Goal: Task Accomplishment & Management: Use online tool/utility

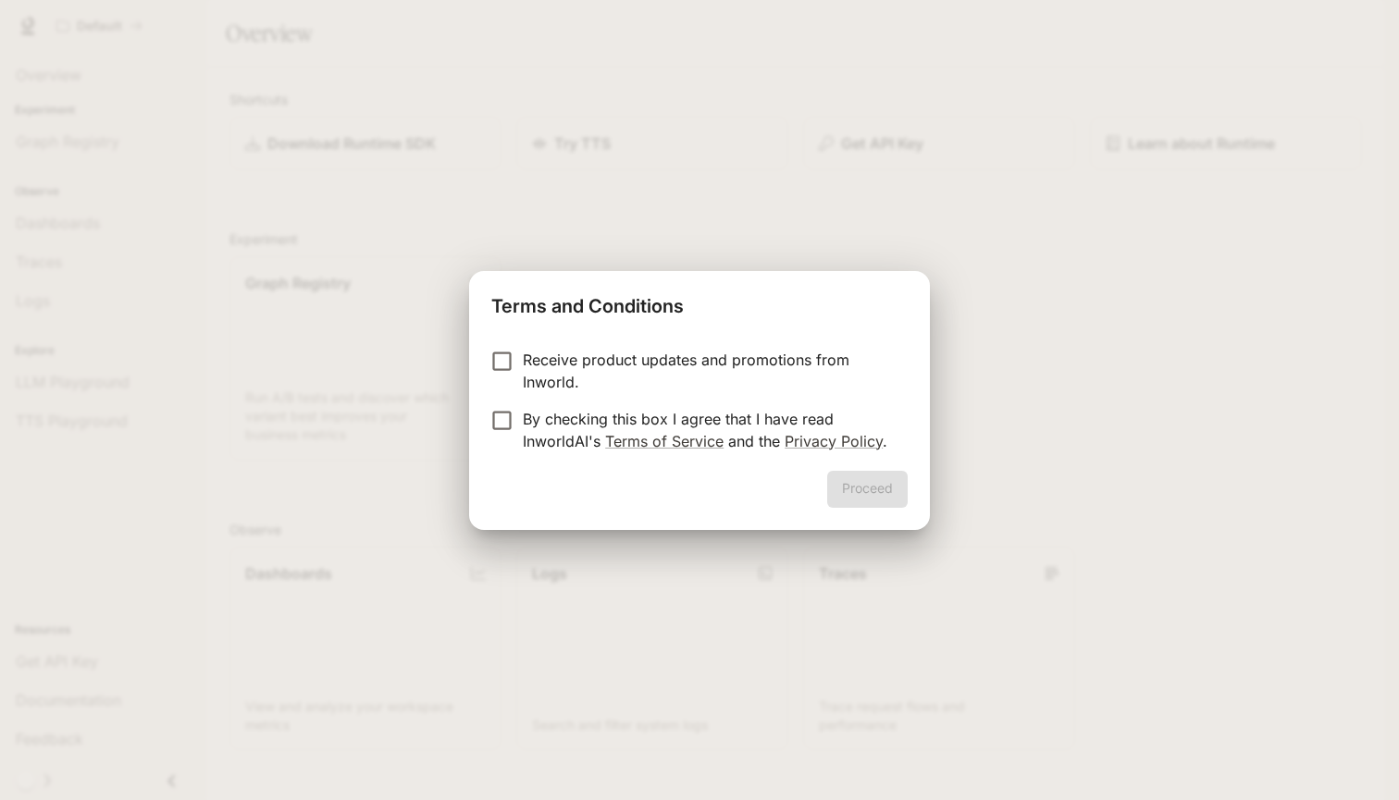
click at [587, 357] on p "Receive product updates and promotions from Inworld." at bounding box center [708, 371] width 370 height 44
click at [593, 410] on p "By checking this box I agree that I have read InworldAI's Terms of Service and …" at bounding box center [708, 430] width 370 height 44
click at [878, 502] on button "Proceed" at bounding box center [867, 489] width 81 height 37
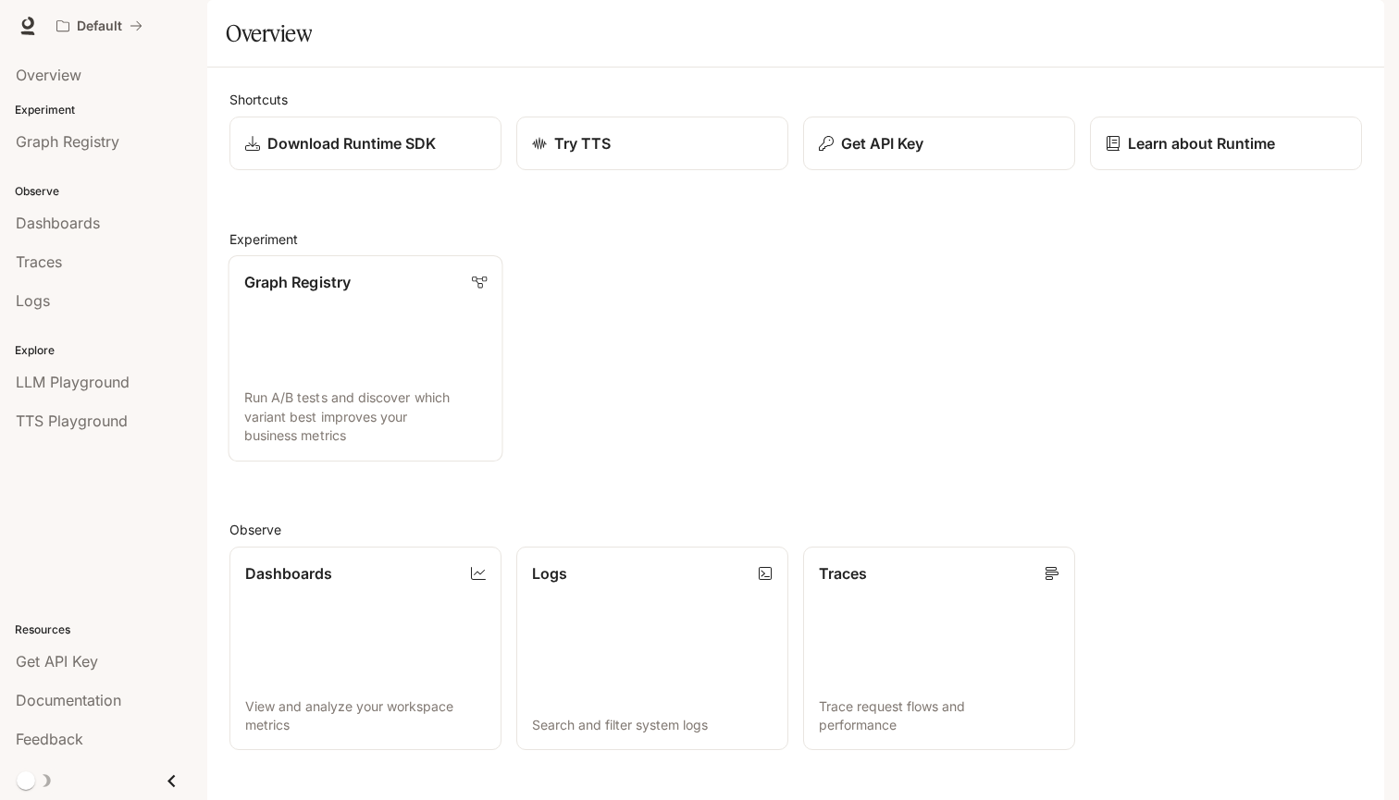
click at [402, 376] on link "Graph Registry Run A/B tests and discover which variant best improves your busi…" at bounding box center [366, 358] width 275 height 206
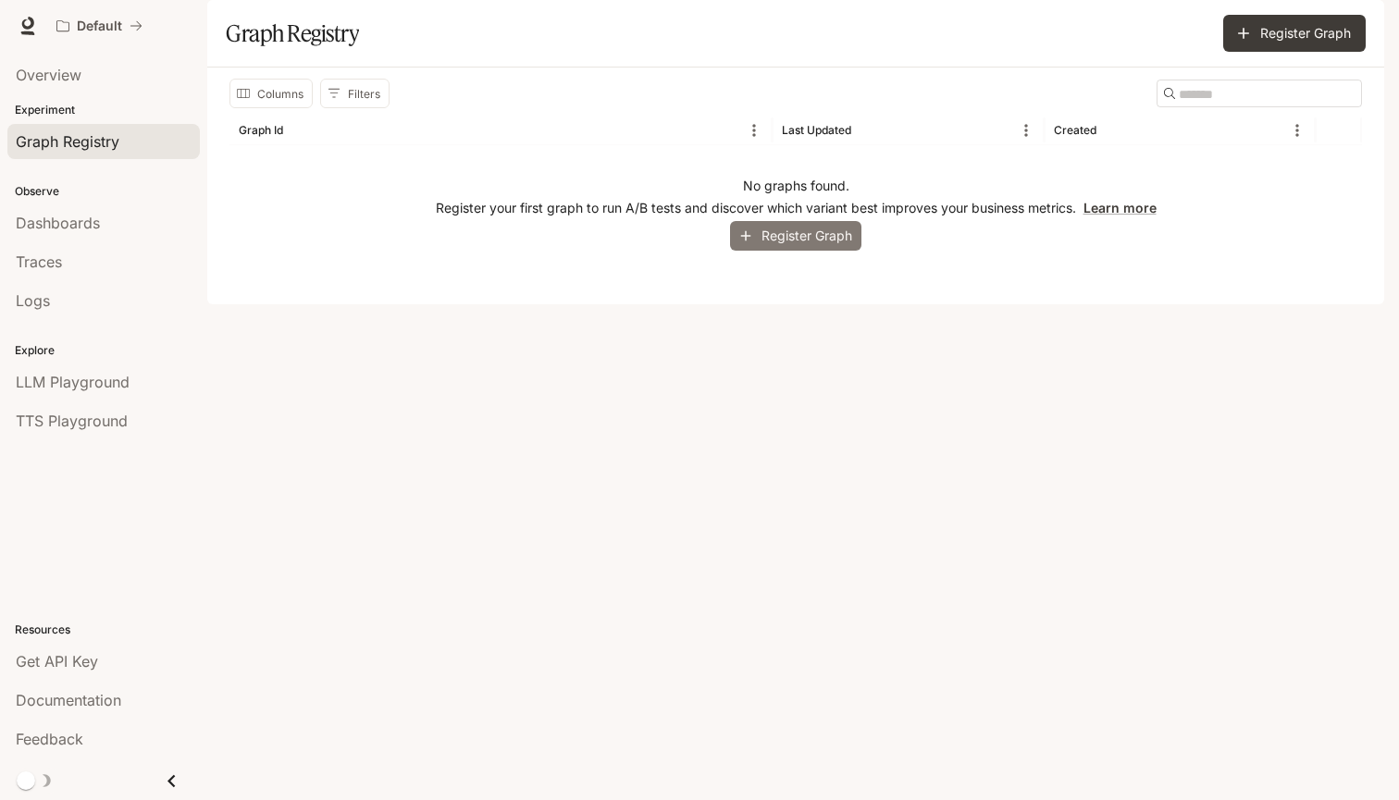
click at [794, 252] on button "Register Graph" at bounding box center [795, 236] width 131 height 31
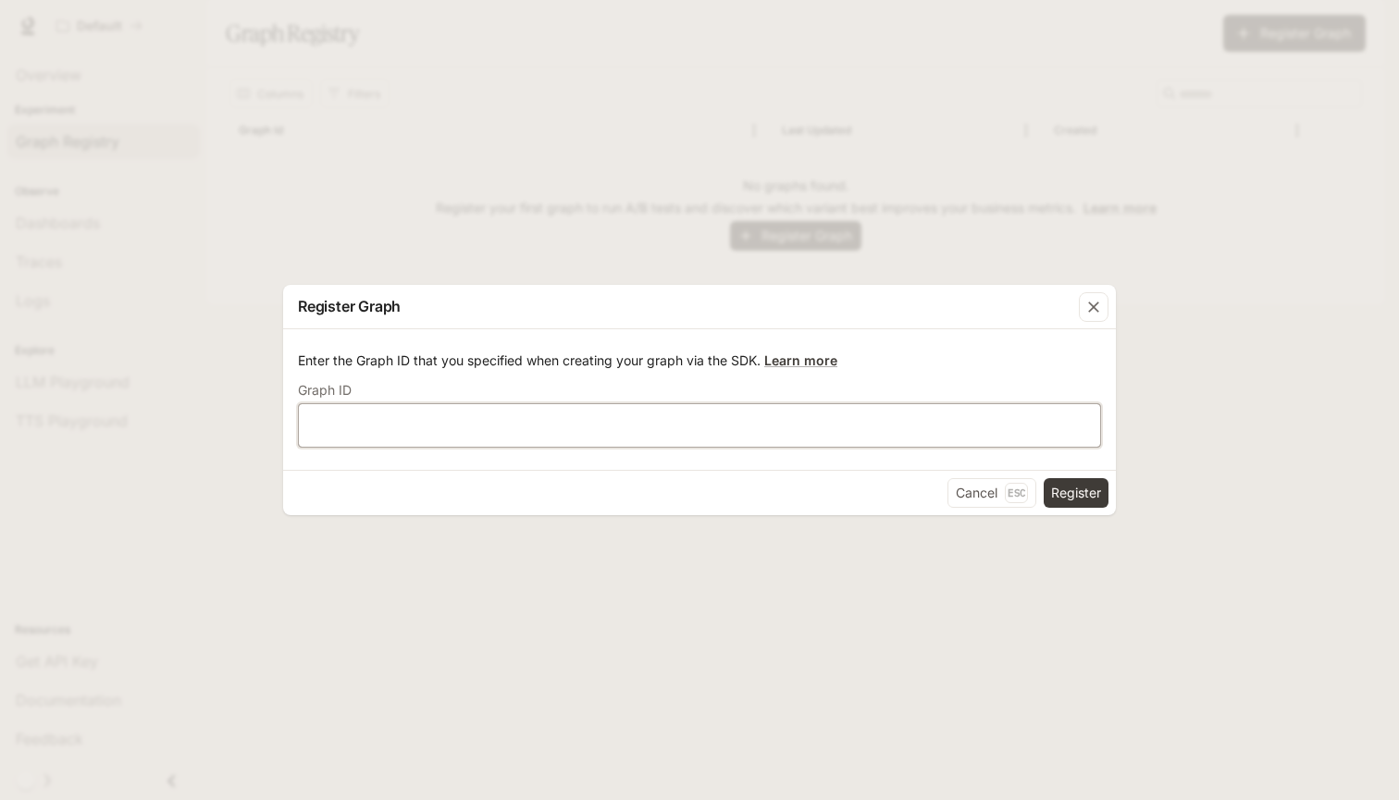
click at [634, 425] on input "text" at bounding box center [699, 425] width 801 height 19
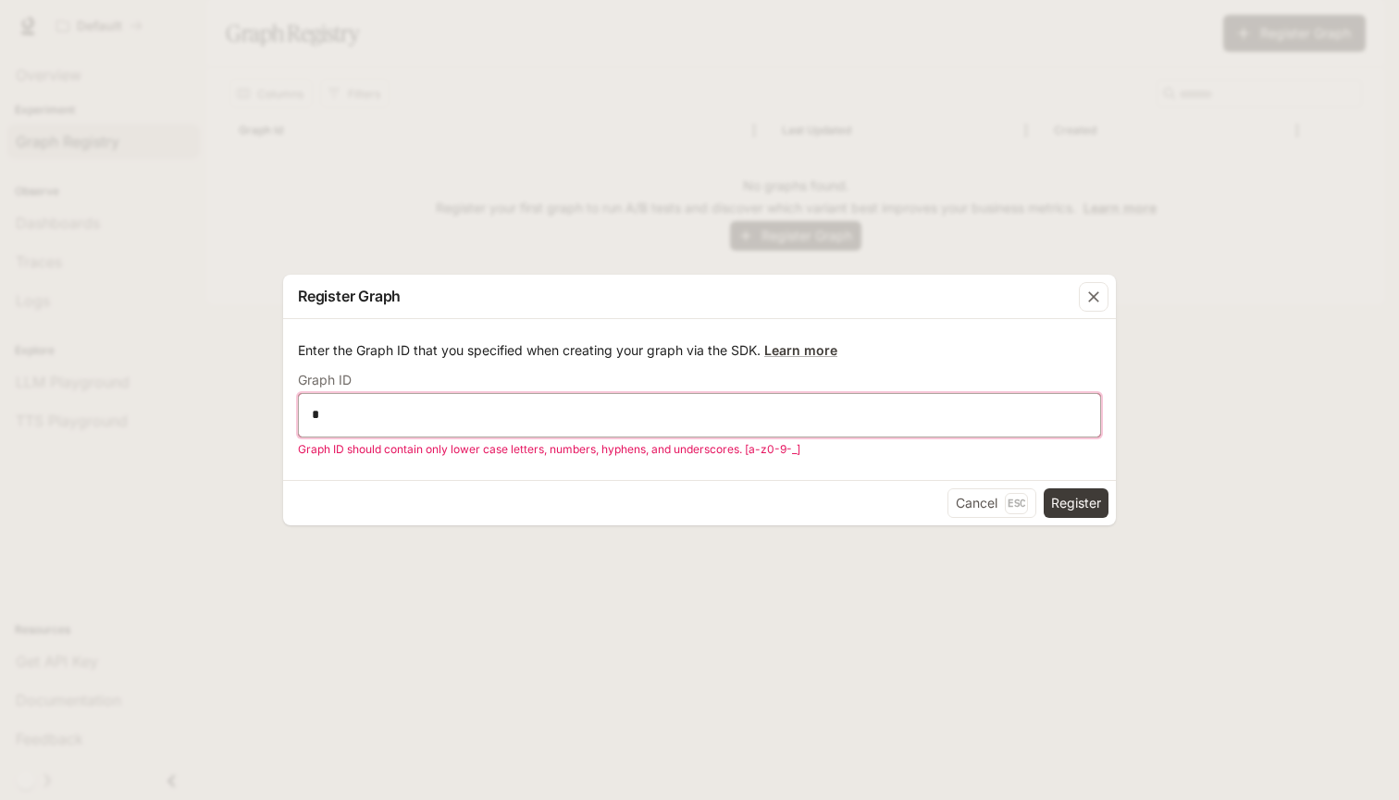
type input "*"
click at [1075, 503] on button "Register" at bounding box center [1076, 504] width 65 height 30
click at [1094, 293] on icon "button" at bounding box center [1094, 297] width 19 height 19
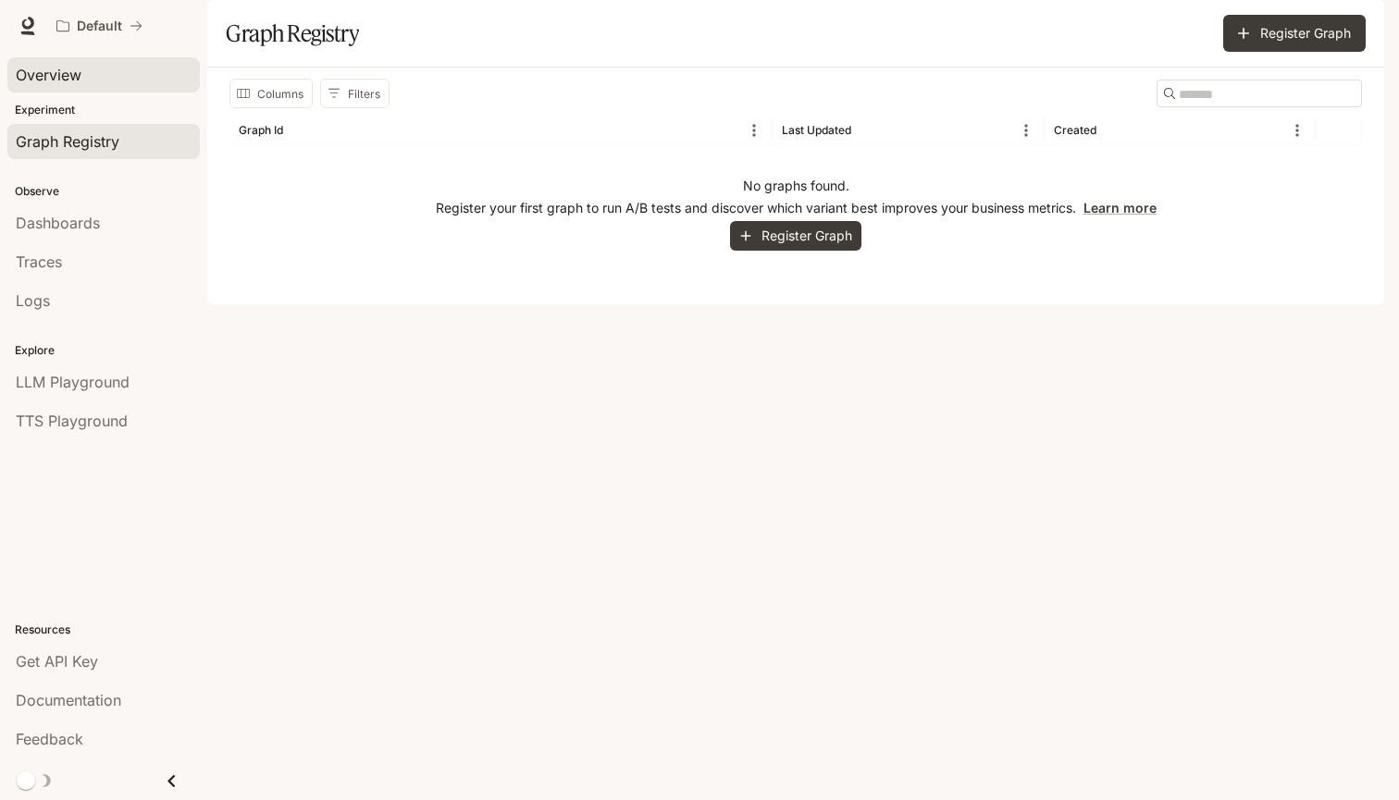
click at [38, 68] on span "Overview" at bounding box center [49, 75] width 66 height 22
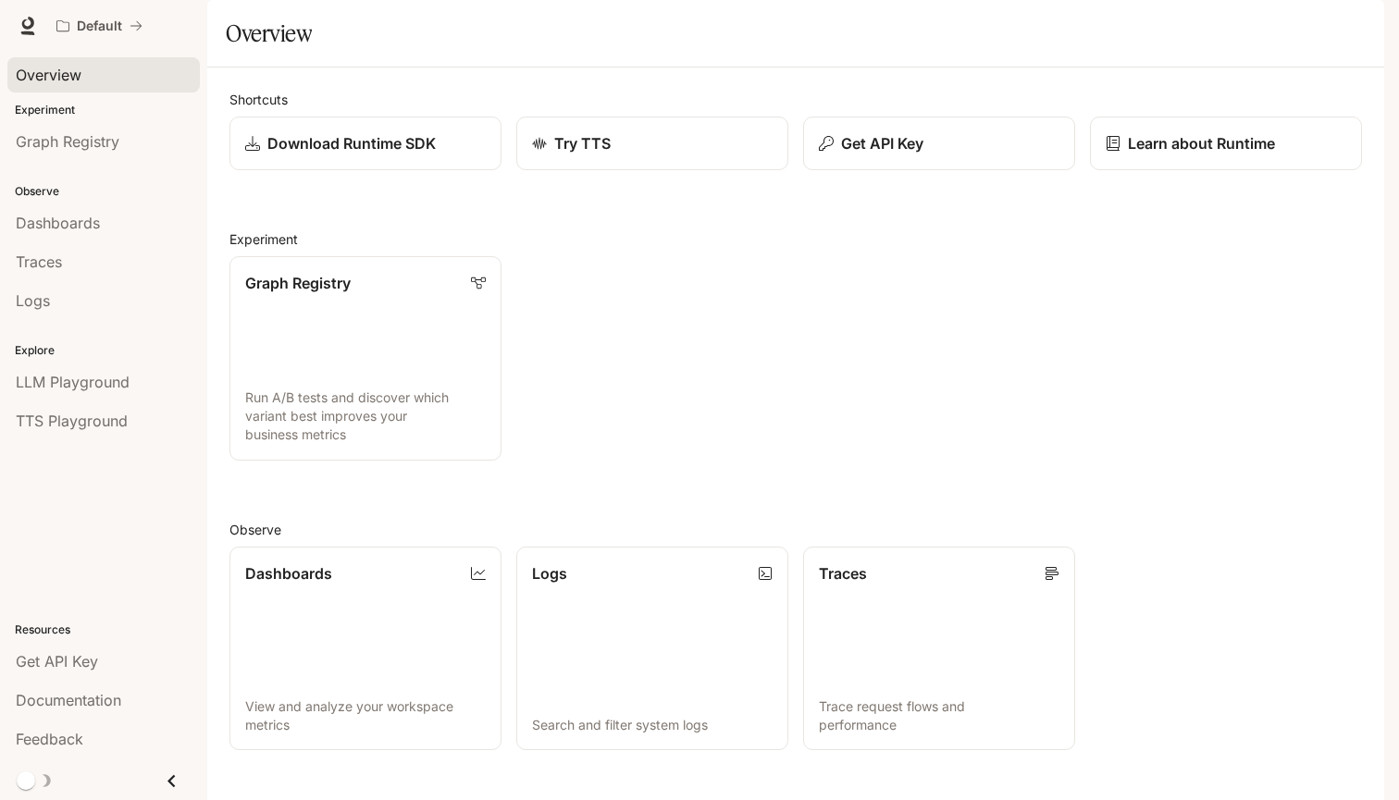
scroll to position [264, 0]
click at [406, 545] on link "Dashboards View and analyze your workspace metrics" at bounding box center [366, 648] width 275 height 206
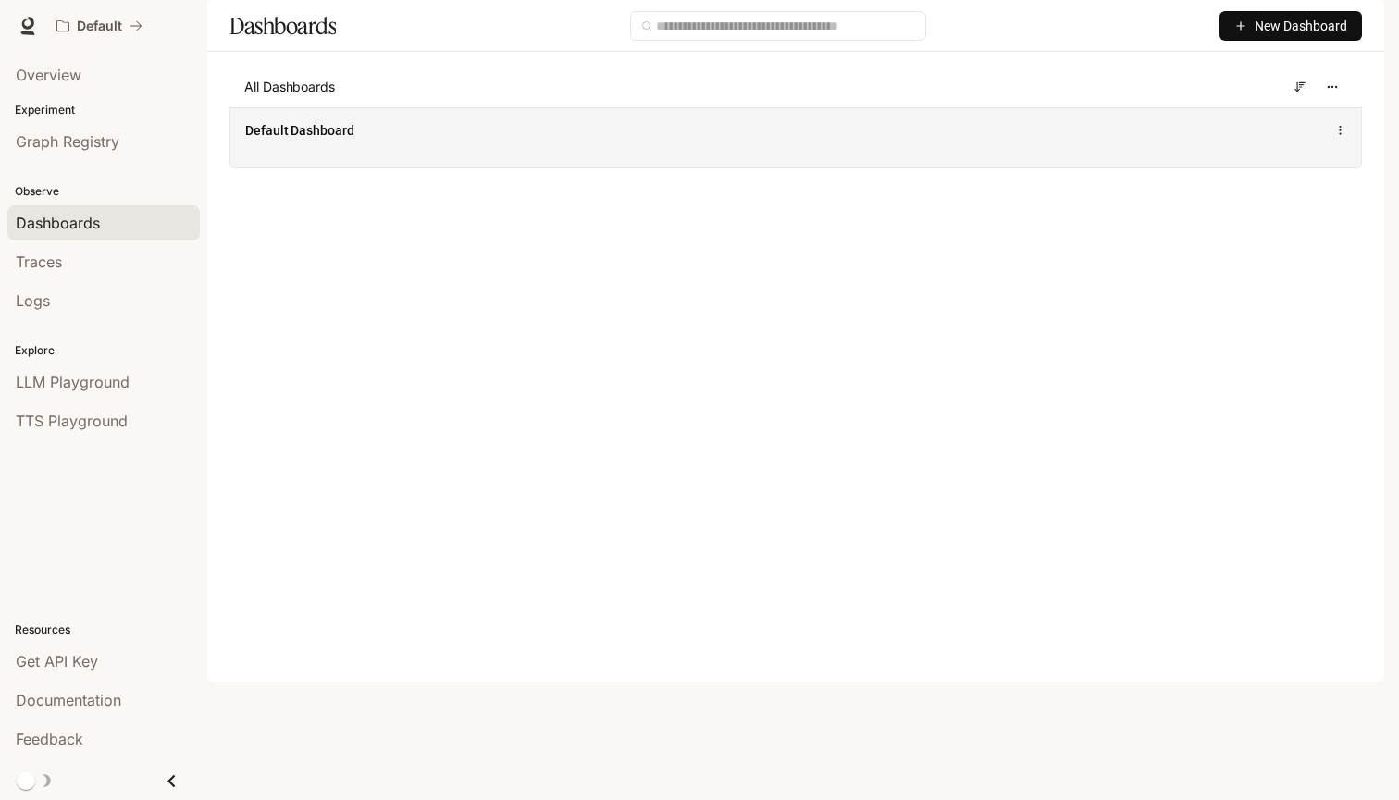
click at [423, 140] on div "Default Dashboard" at bounding box center [563, 130] width 636 height 19
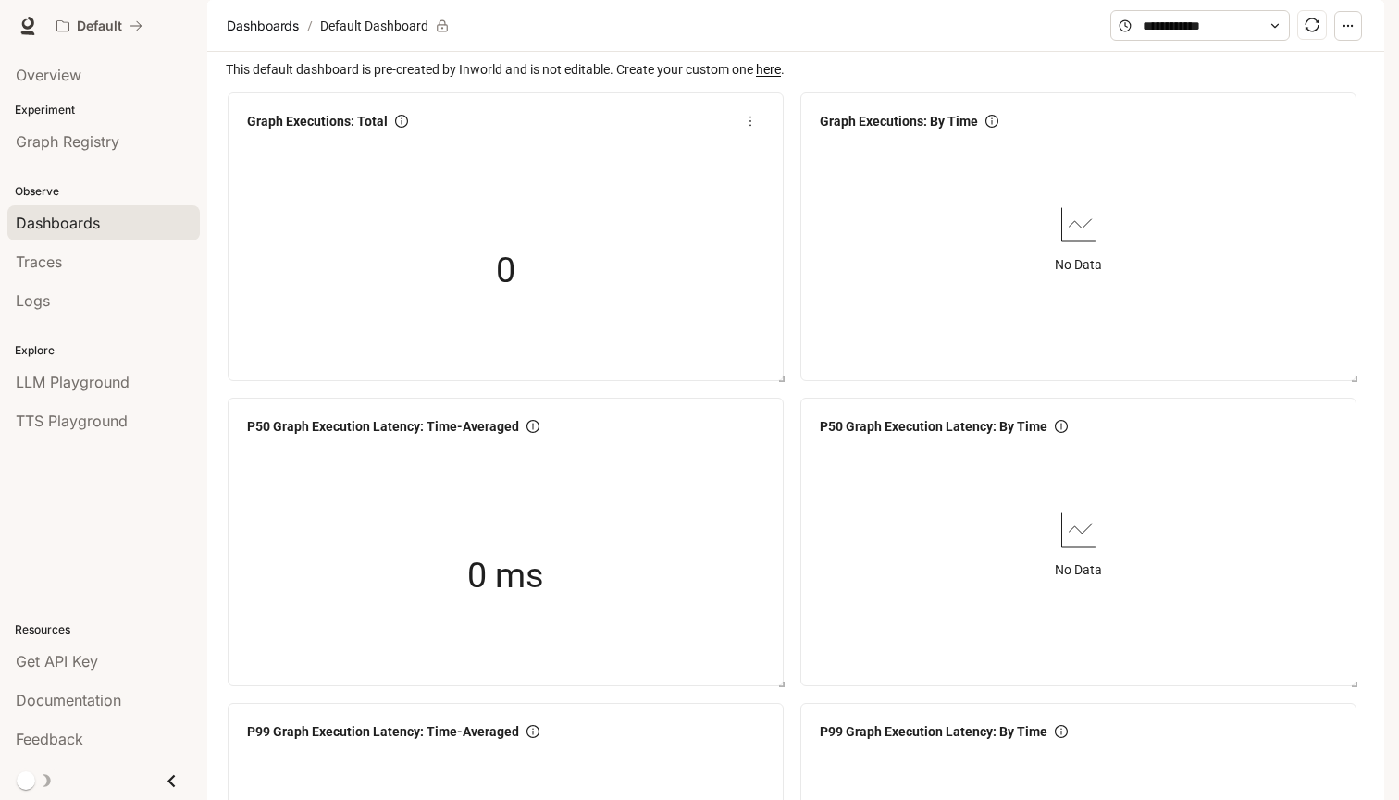
click at [492, 309] on div "0" at bounding box center [506, 271] width 185 height 118
click at [366, 131] on span "Graph Executions: Total" at bounding box center [317, 121] width 141 height 20
click at [781, 77] on link "here" at bounding box center [768, 69] width 25 height 15
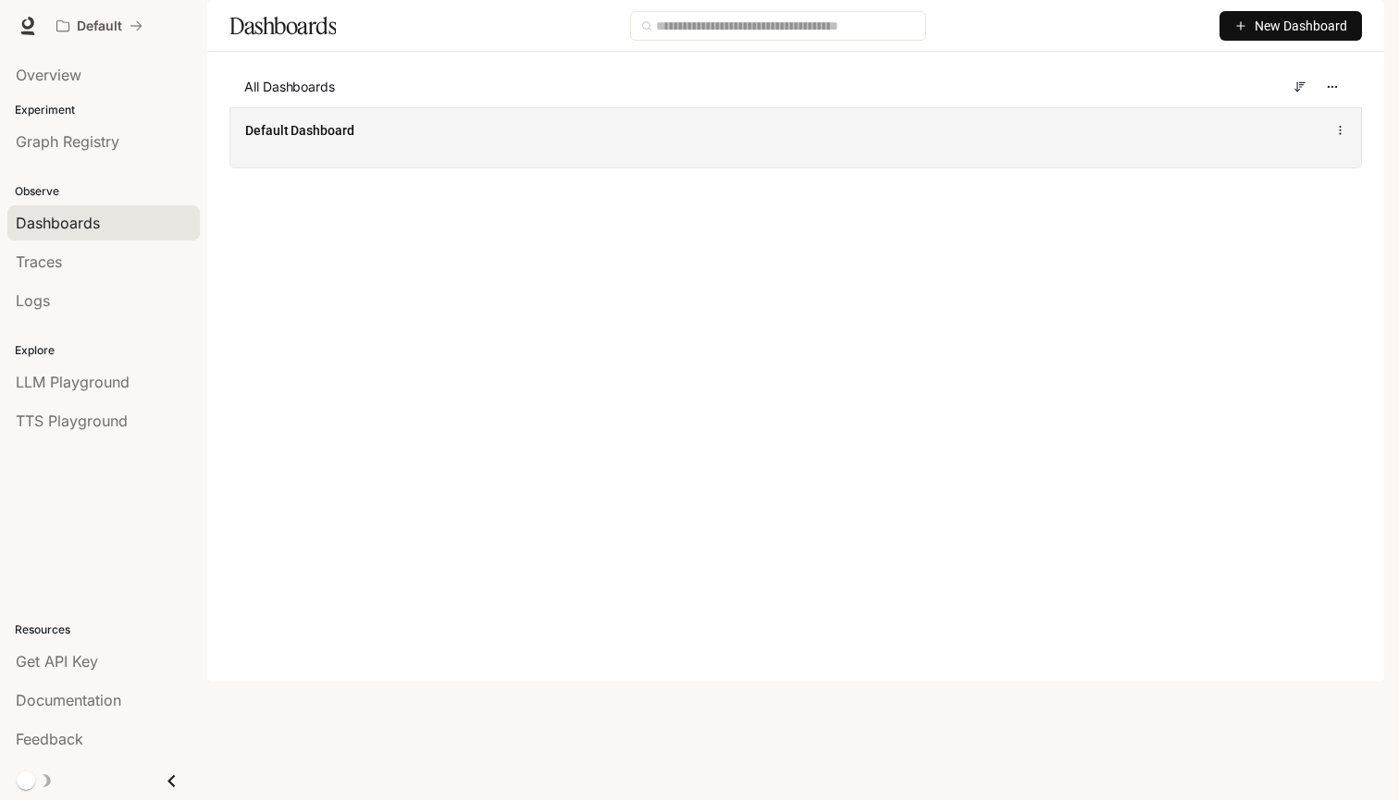
click at [430, 167] on div "Default Dashboard" at bounding box center [795, 137] width 1131 height 60
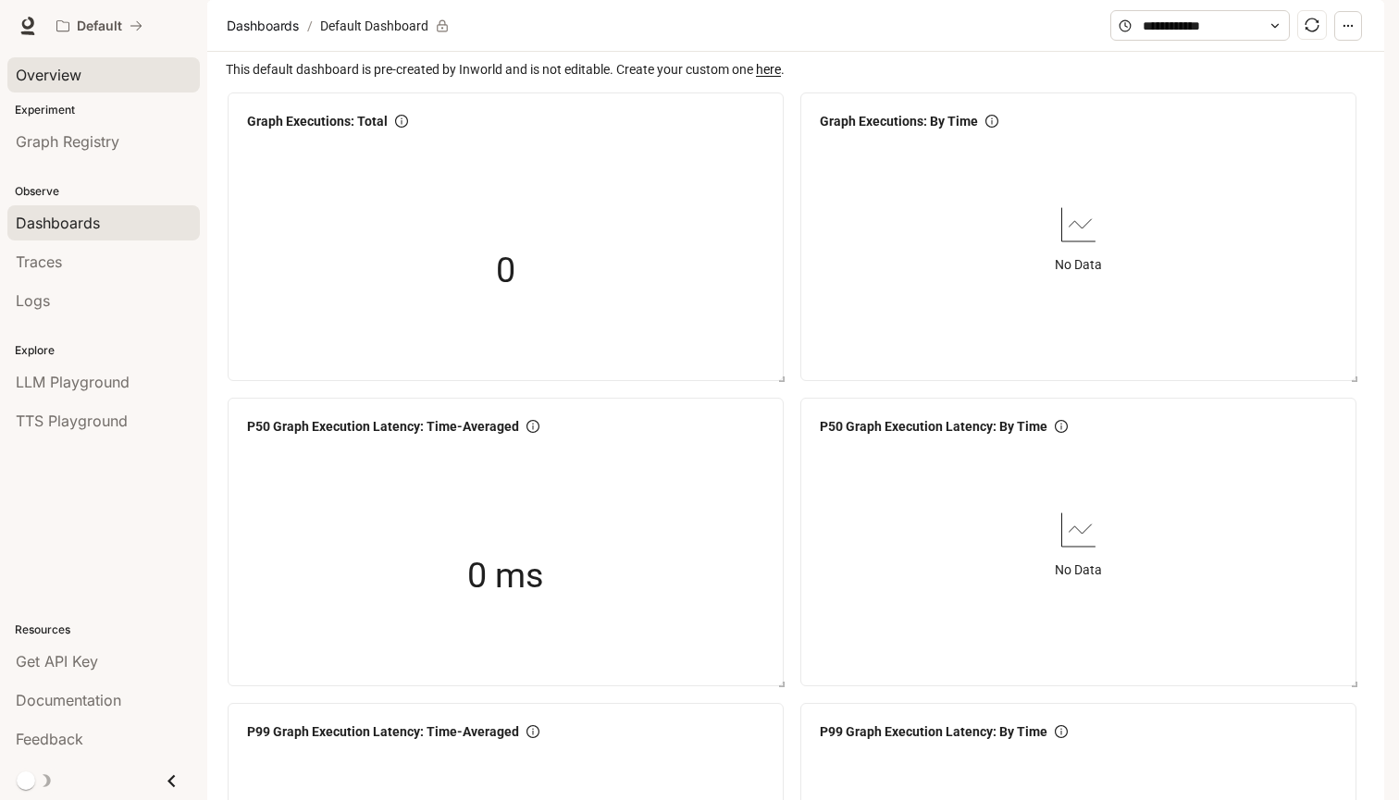
click at [51, 73] on span "Overview" at bounding box center [49, 75] width 66 height 22
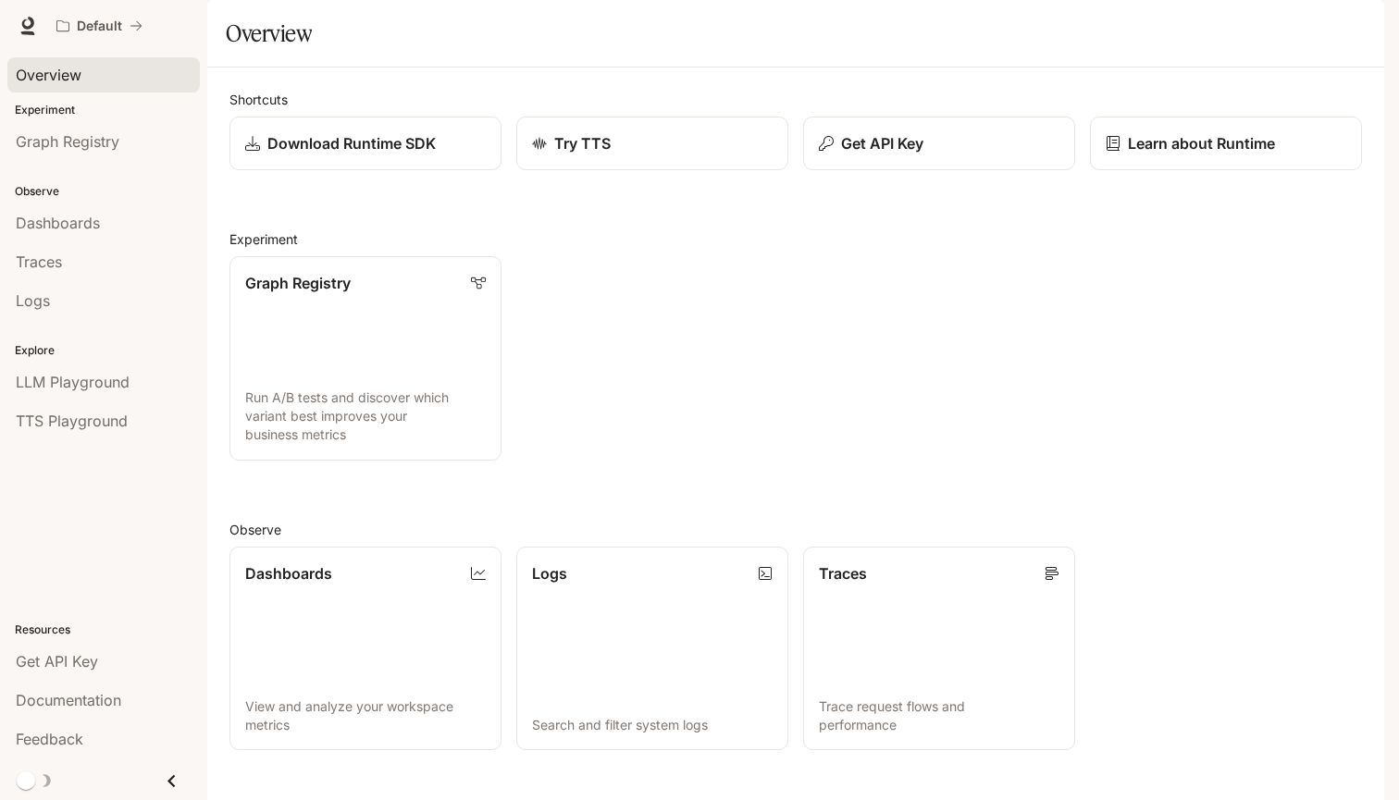
scroll to position [316, 0]
click at [891, 545] on link "Traces Trace request flows and performance" at bounding box center [939, 648] width 275 height 206
